Goal: Task Accomplishment & Management: Use online tool/utility

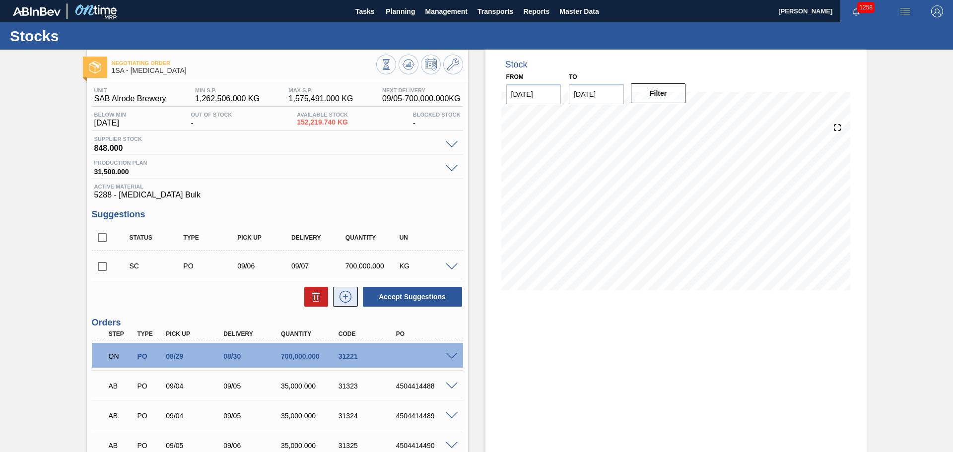
click at [348, 295] on icon at bounding box center [346, 297] width 16 height 12
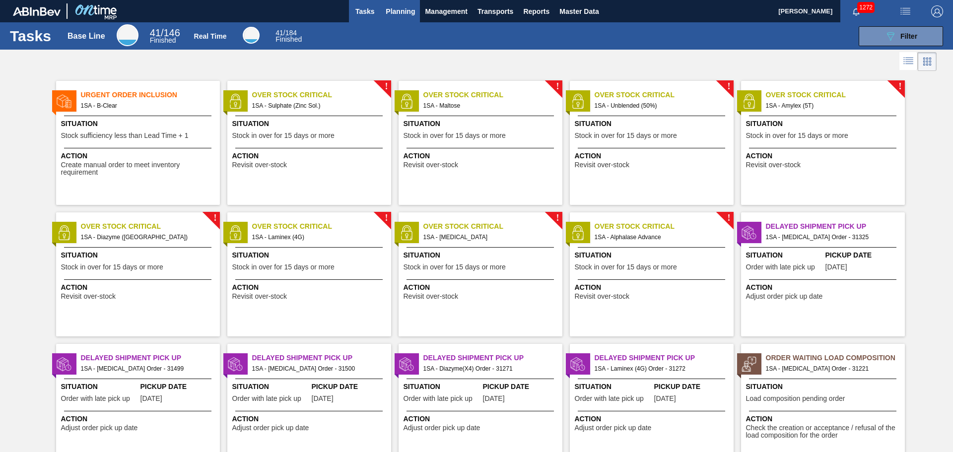
click at [395, 11] on span "Planning" at bounding box center [400, 11] width 29 height 12
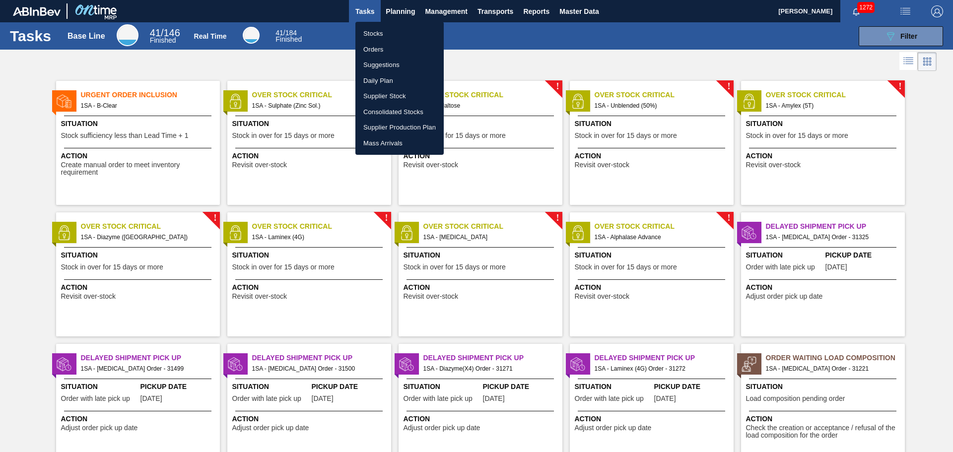
click at [381, 47] on li "Orders" at bounding box center [399, 50] width 88 height 16
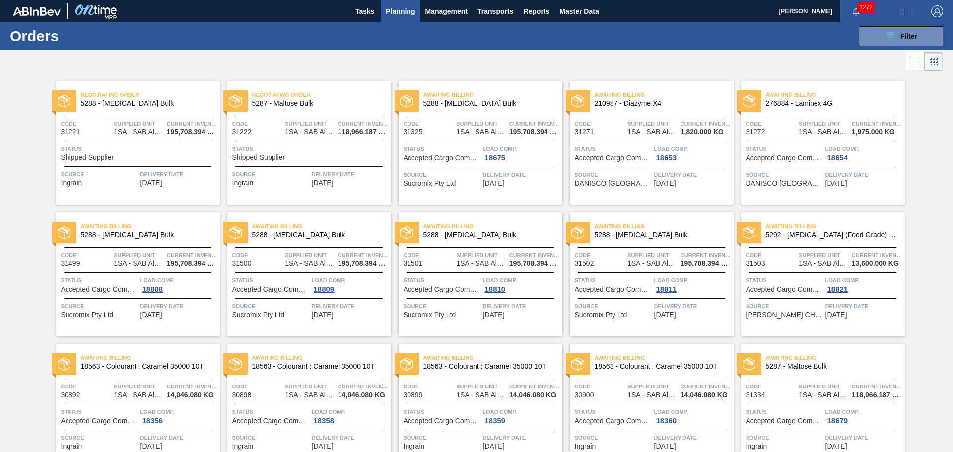
click at [153, 150] on span "Status" at bounding box center [139, 149] width 156 height 10
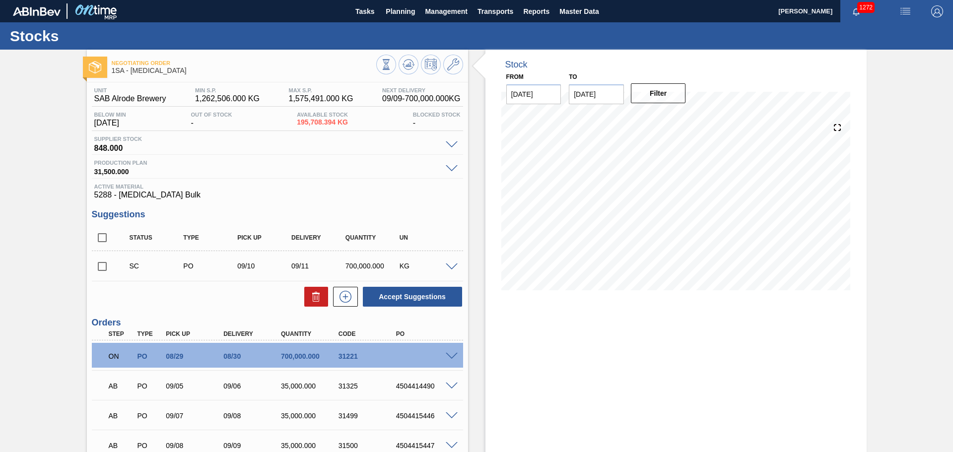
click at [99, 266] on input "checkbox" at bounding box center [102, 266] width 21 height 21
click at [314, 298] on icon at bounding box center [316, 297] width 12 height 12
checkbox input "false"
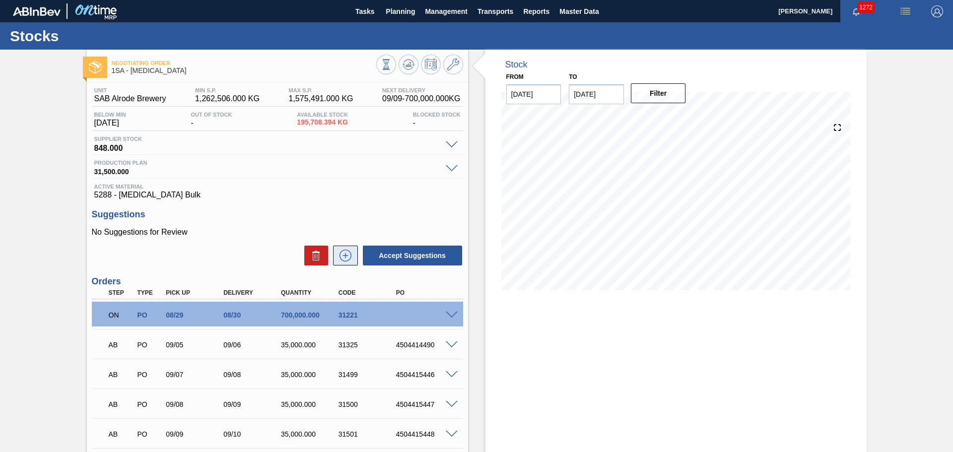
click at [343, 255] on icon at bounding box center [346, 256] width 16 height 12
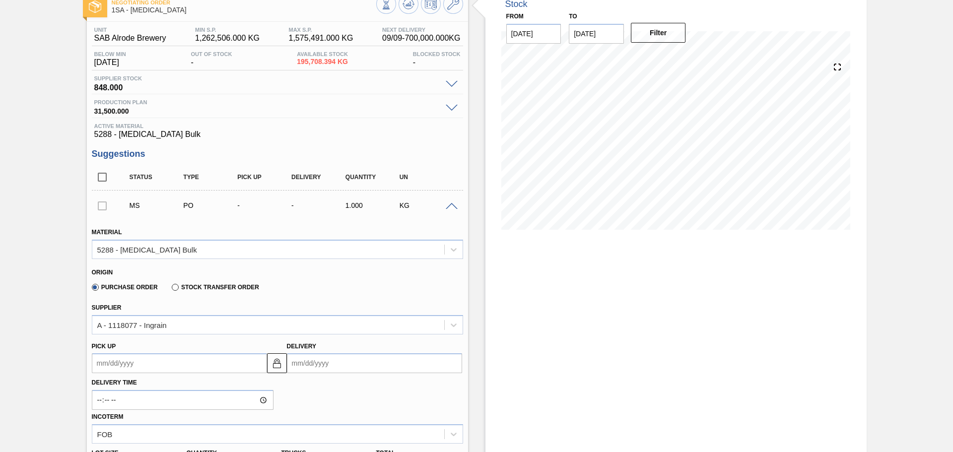
scroll to position [99, 0]
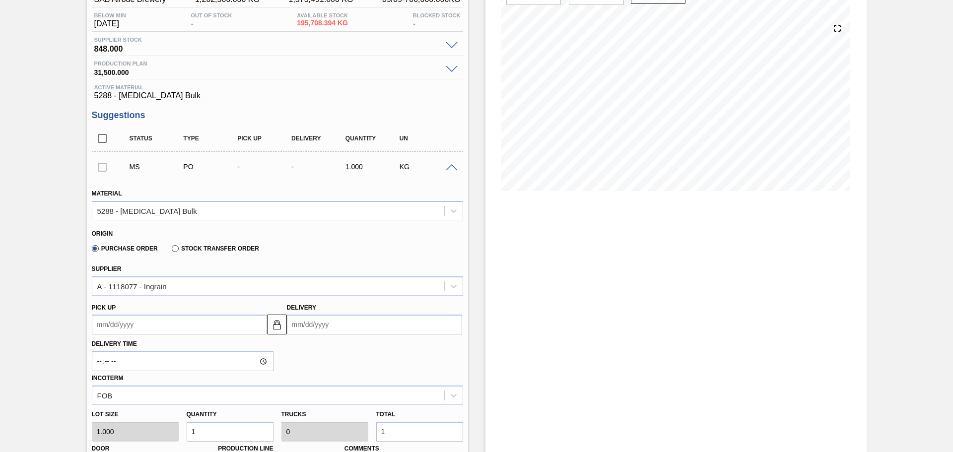
click at [410, 327] on input "Delivery" at bounding box center [374, 325] width 175 height 20
click at [331, 294] on div "30" at bounding box center [330, 295] width 13 height 13
type up3243575316 "[DATE]"
type input "[DATE]"
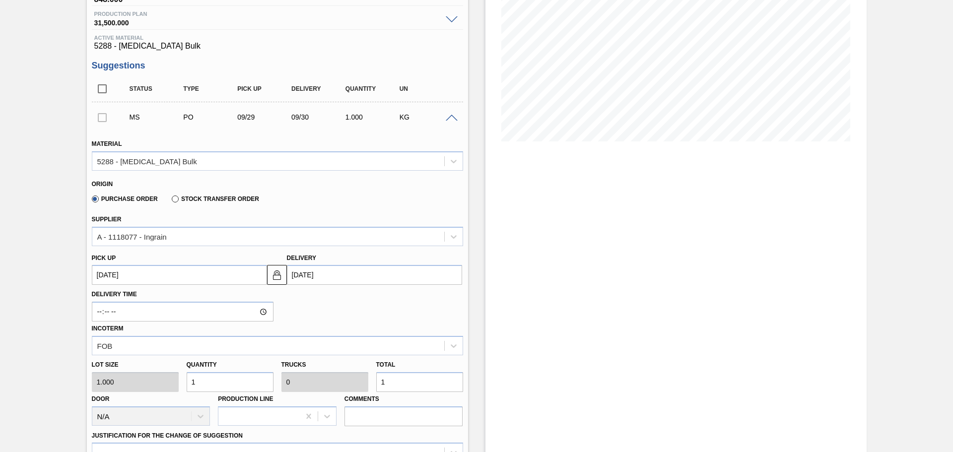
click at [415, 380] on input "1" at bounding box center [419, 382] width 87 height 20
type input "0"
type input "7"
type input "70"
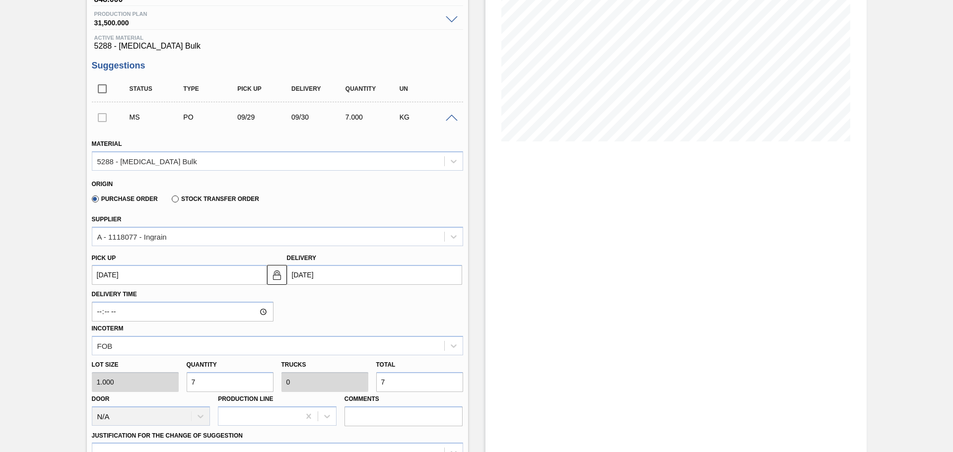
type input "70"
type input "700"
type input "0.001"
type input "700,000"
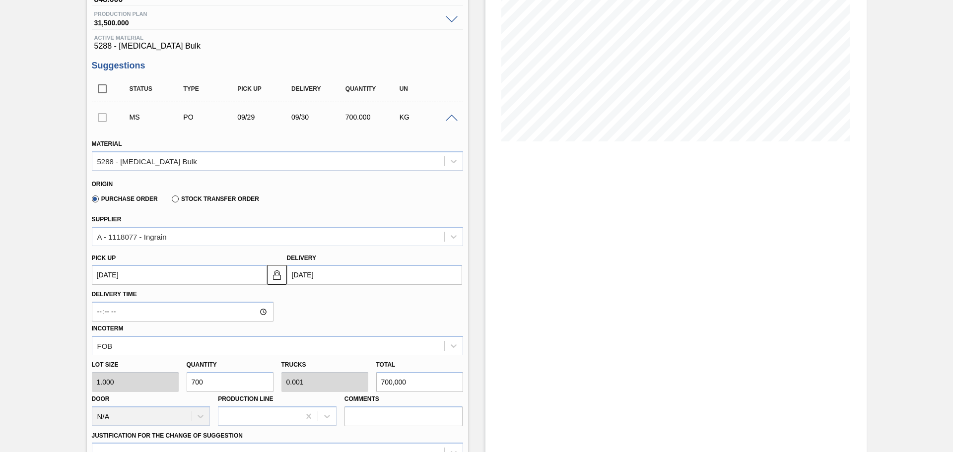
type input "1"
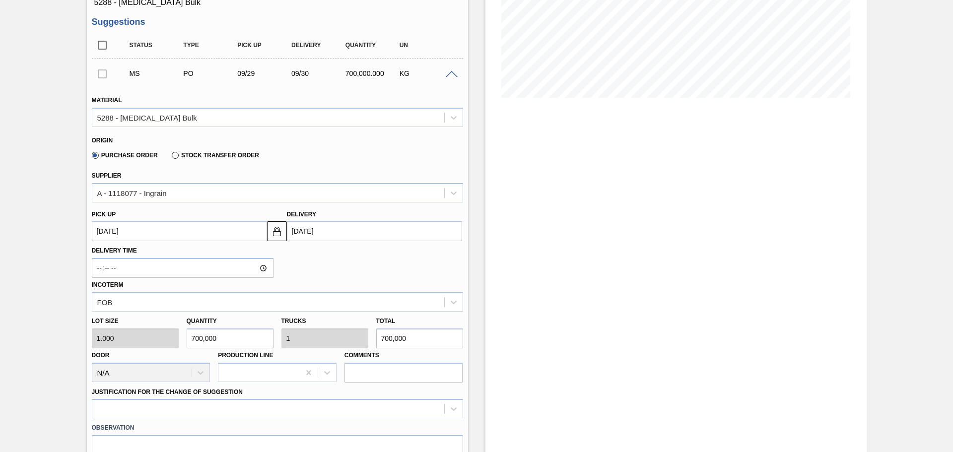
scroll to position [298, 0]
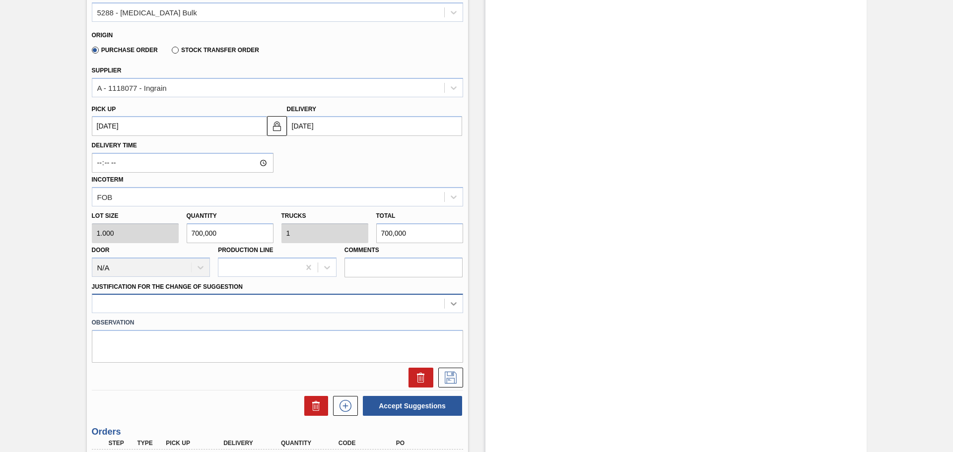
click at [451, 304] on div at bounding box center [277, 303] width 371 height 19
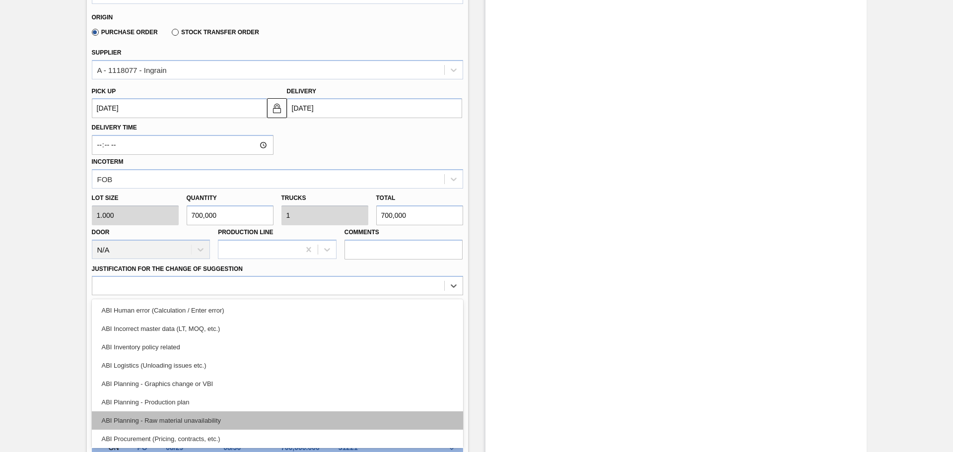
click at [150, 417] on div "ABI Planning - Raw material unavailability" at bounding box center [277, 420] width 371 height 18
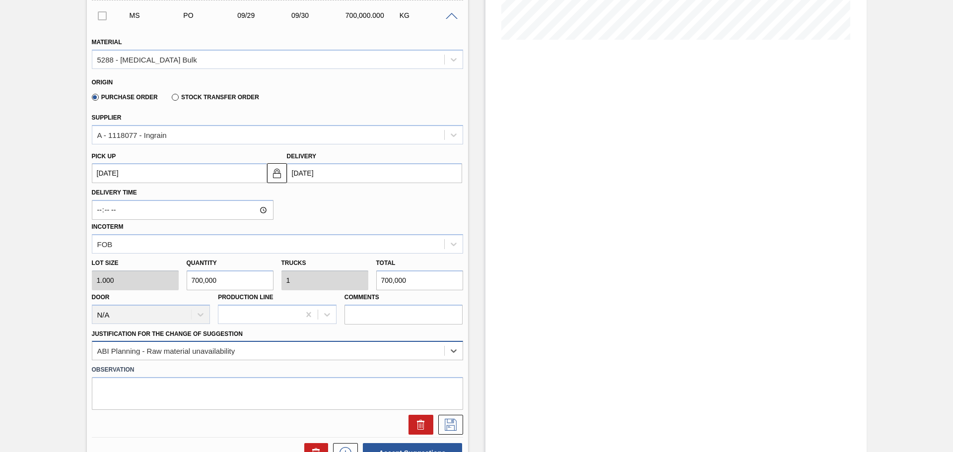
scroll to position [266, 0]
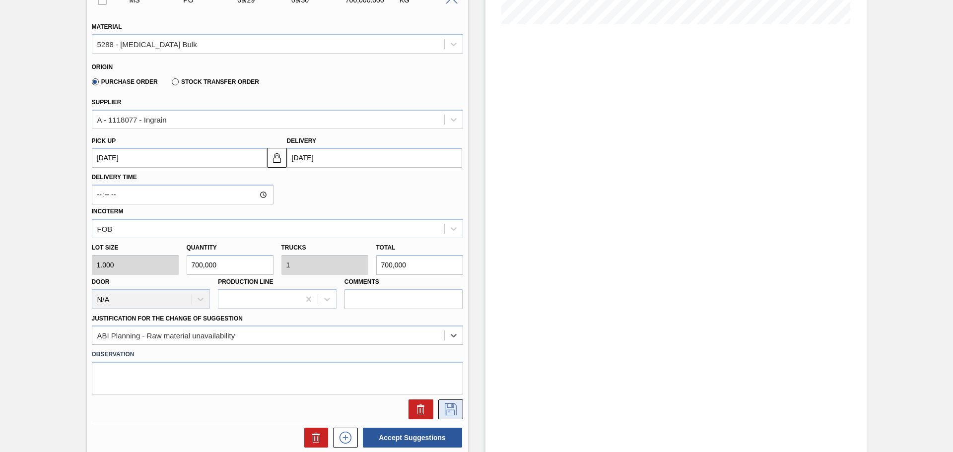
click at [446, 408] on icon at bounding box center [451, 410] width 16 height 12
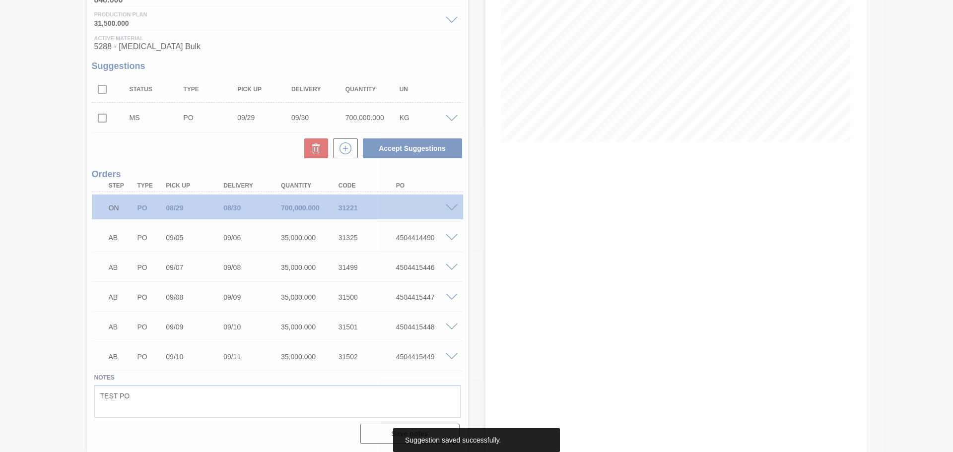
scroll to position [148, 0]
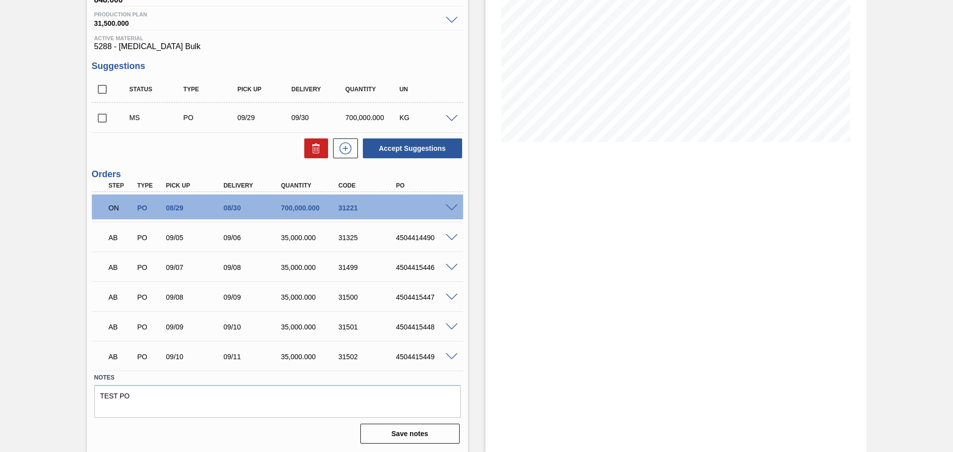
click at [101, 118] on input "checkbox" at bounding box center [102, 118] width 21 height 21
checkbox input "true"
click at [407, 150] on button "Accept Suggestions" at bounding box center [412, 148] width 99 height 20
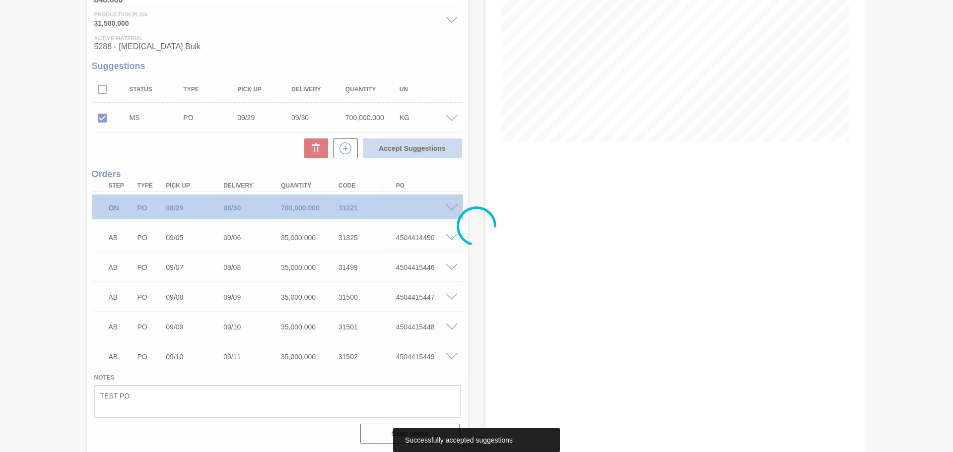
scroll to position [137, 0]
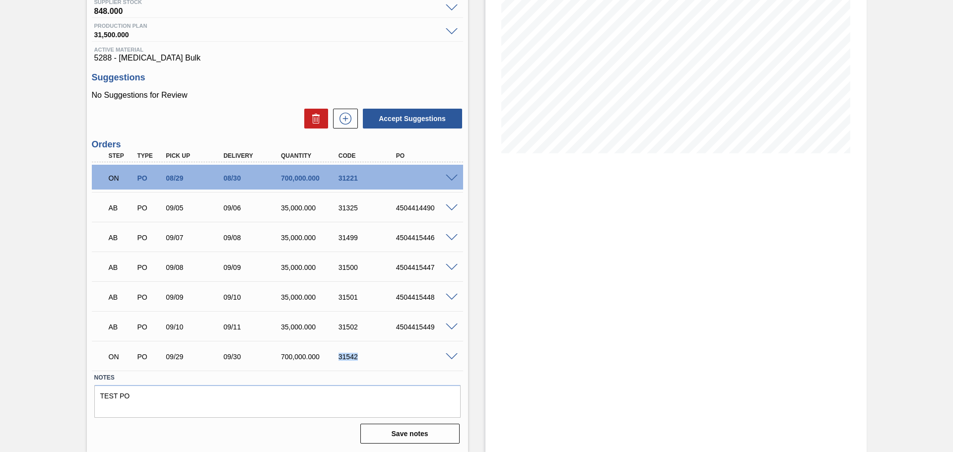
drag, startPoint x: 338, startPoint y: 357, endPoint x: 358, endPoint y: 358, distance: 19.9
click at [358, 358] on div "31542" at bounding box center [368, 357] width 65 height 8
copy div "31542"
